Goal: Communication & Community: Answer question/provide support

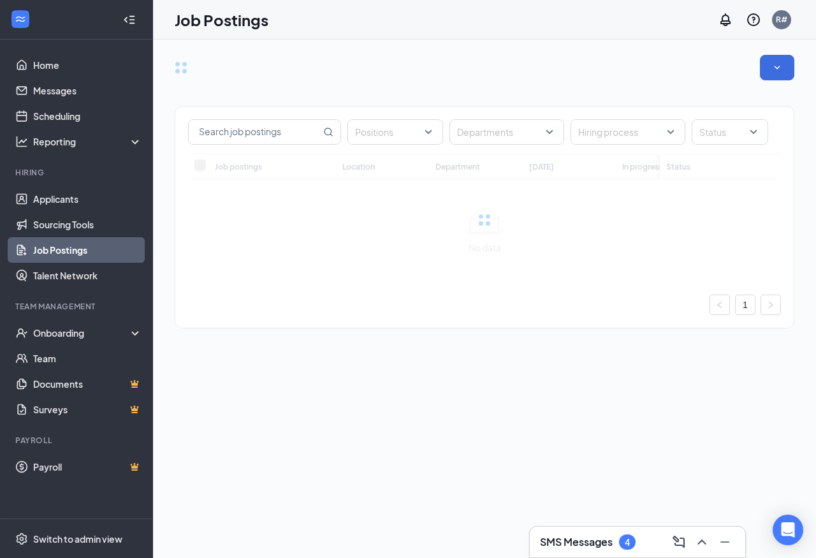
click at [61, 251] on link "Job Postings" at bounding box center [87, 250] width 109 height 26
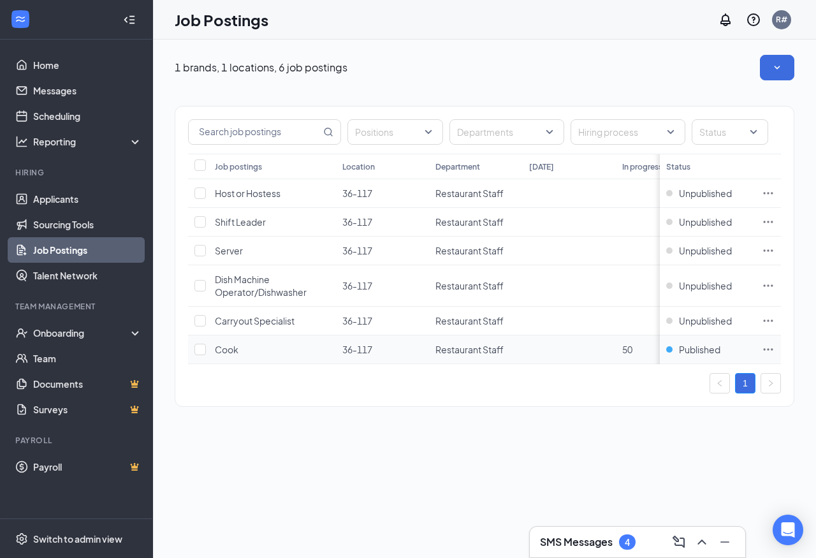
click at [772, 349] on icon "Ellipses" at bounding box center [769, 349] width 10 height 2
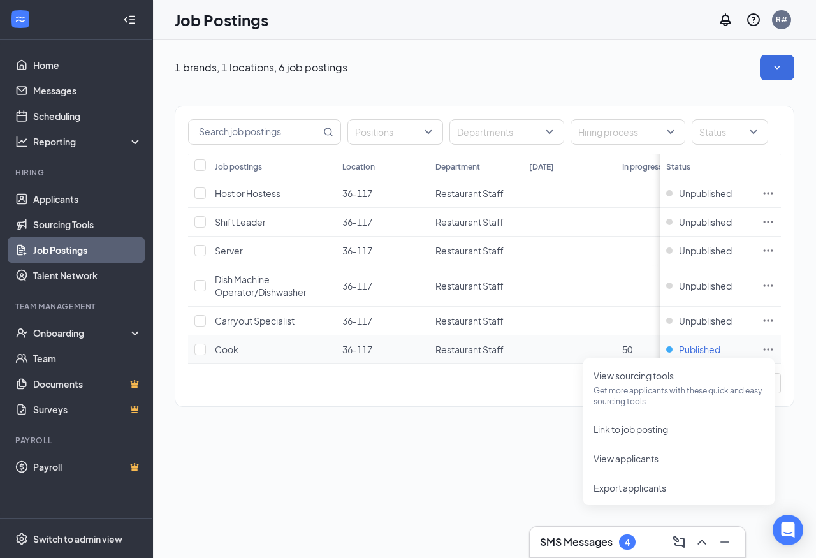
click at [686, 347] on span "Published" at bounding box center [699, 349] width 41 height 13
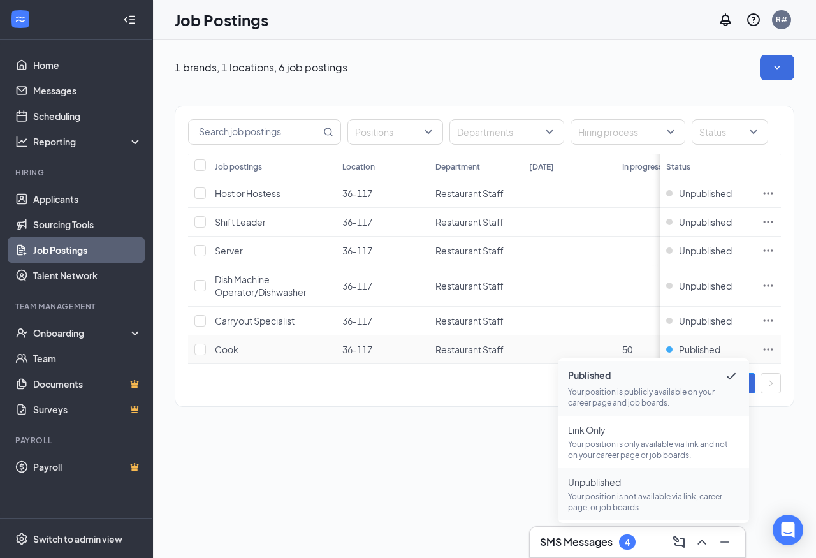
click at [636, 492] on p "Your position is not available via link, career page, or job boards." at bounding box center [653, 502] width 171 height 22
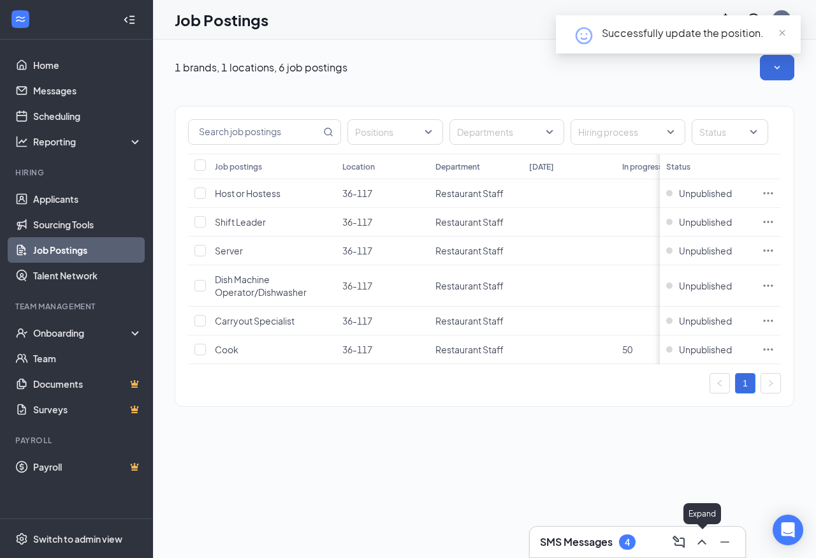
click at [700, 540] on icon "ChevronUp" at bounding box center [702, 541] width 15 height 15
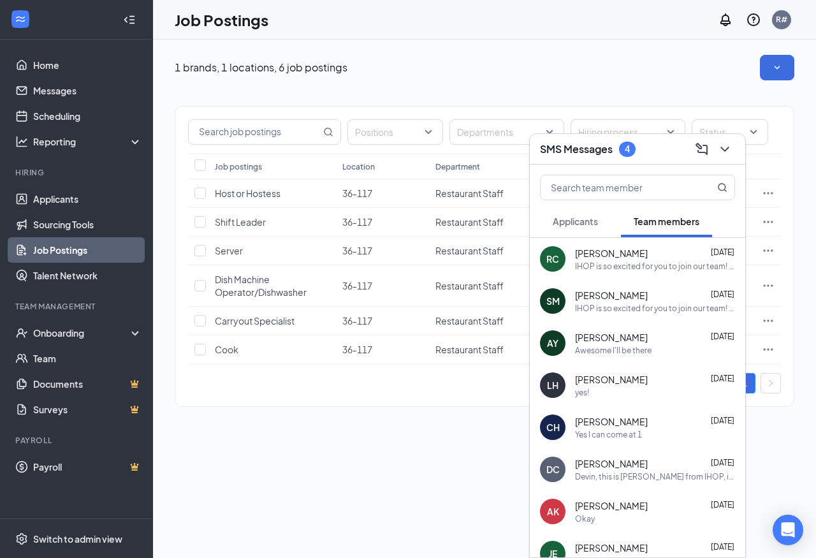
click at [625, 304] on div "IHOP is so excited for you to join our team! Do you know anyone else who might …" at bounding box center [655, 308] width 160 height 11
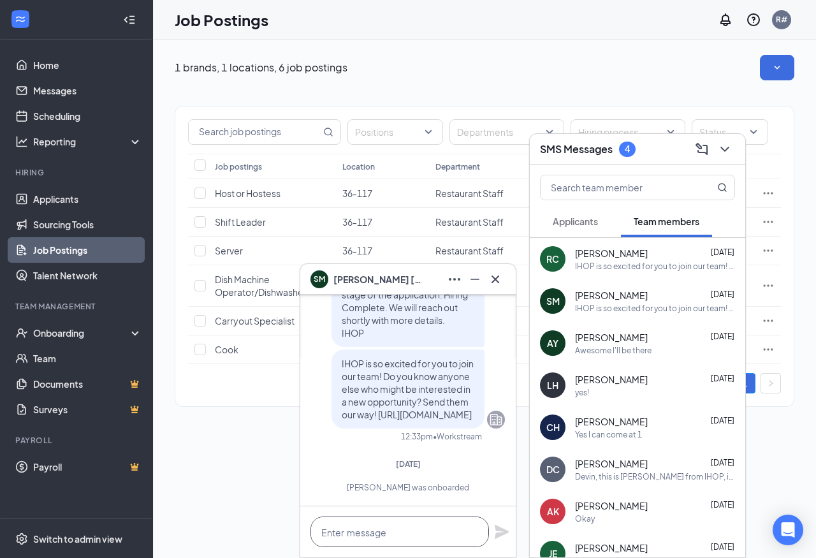
click at [369, 527] on textarea at bounding box center [400, 532] width 179 height 31
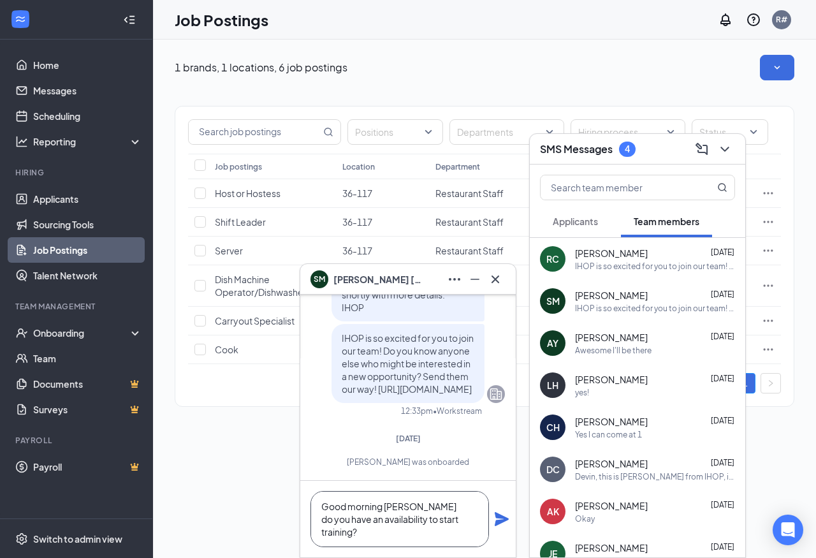
scroll to position [1, 0]
type textarea "Good morning [PERSON_NAME] do you have an availability to start training?"
click at [504, 517] on icon "Plane" at bounding box center [502, 519] width 14 height 14
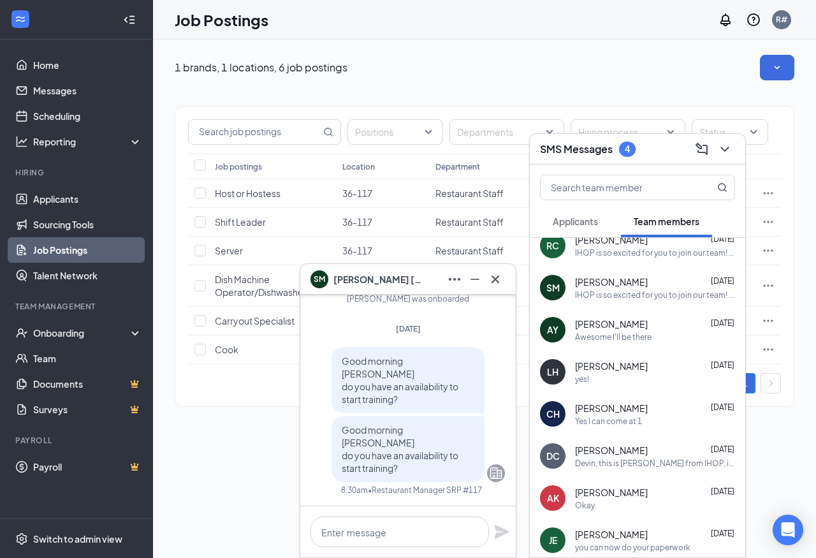
scroll to position [17, 0]
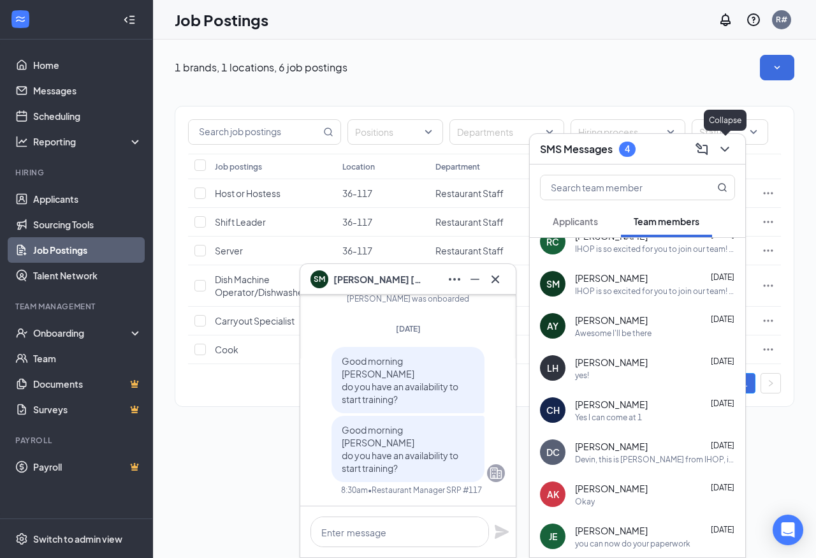
click at [726, 142] on icon "ChevronDown" at bounding box center [724, 149] width 15 height 15
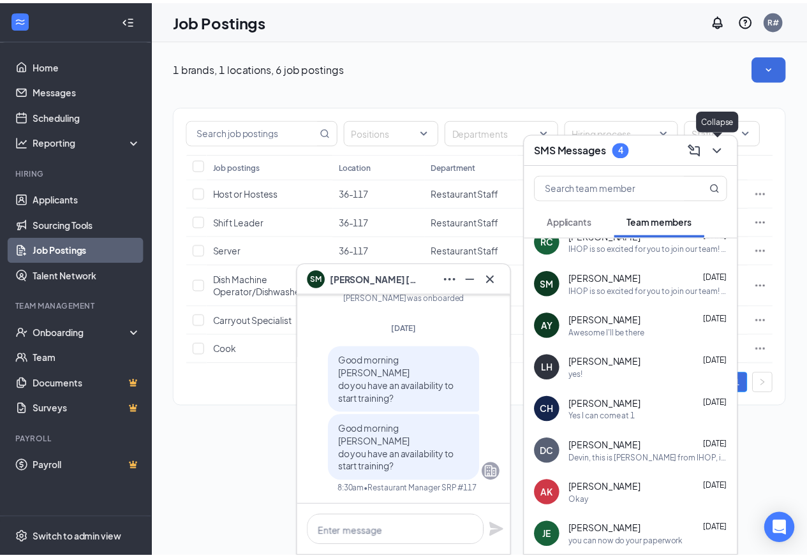
scroll to position [0, 0]
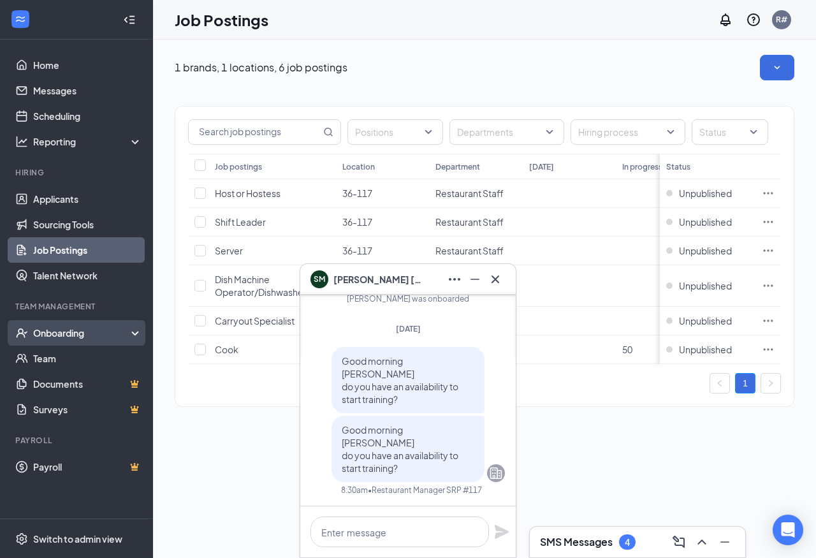
click at [50, 335] on div "Onboarding" at bounding box center [82, 333] width 98 height 13
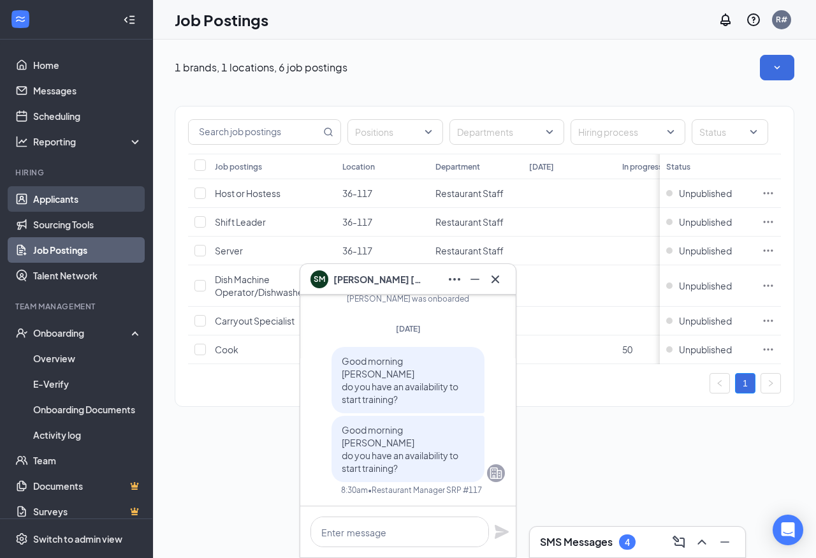
click at [64, 200] on link "Applicants" at bounding box center [87, 199] width 109 height 26
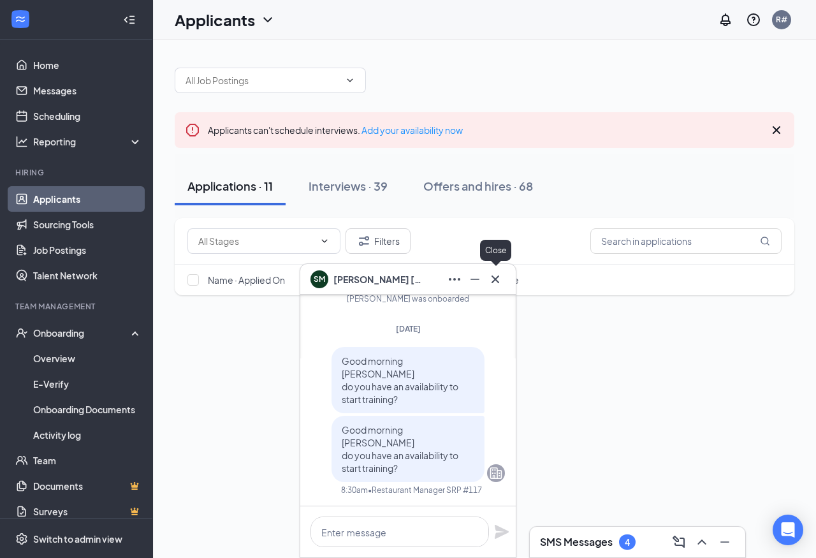
click at [492, 275] on icon "Cross" at bounding box center [495, 279] width 15 height 15
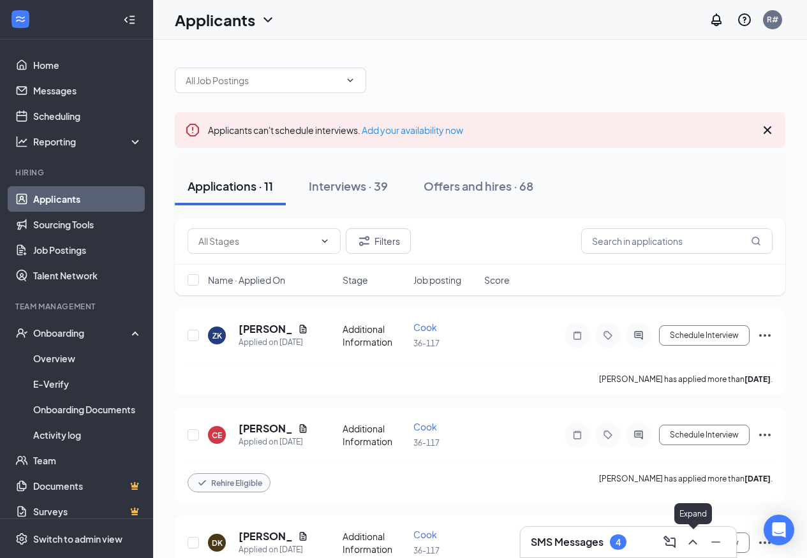
click at [695, 543] on icon "ChevronUp" at bounding box center [692, 542] width 8 height 5
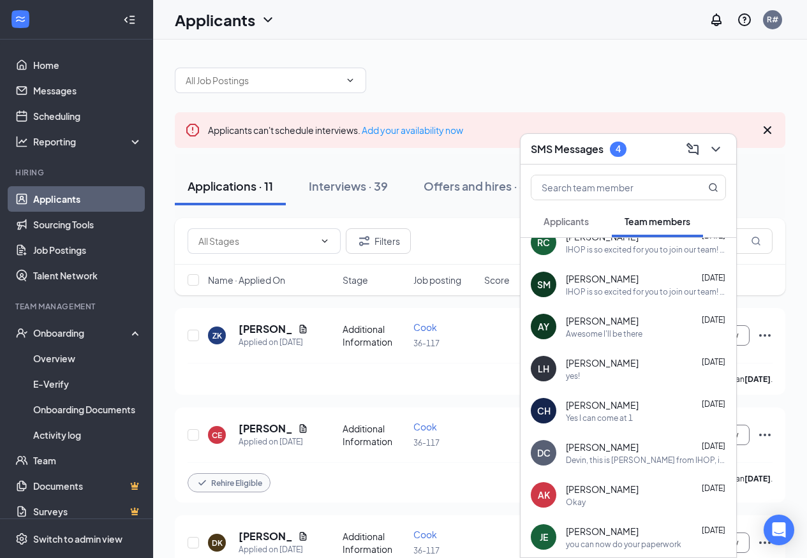
scroll to position [17, 0]
